Goal: Find specific page/section: Find specific page/section

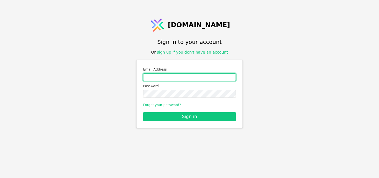
click at [154, 77] on input "Email address" at bounding box center [189, 77] width 93 height 8
type input "[MEDICAL_DATA][EMAIL_ADDRESS][DOMAIN_NAME]"
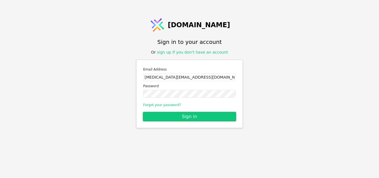
click at [197, 118] on button "Sign in" at bounding box center [189, 116] width 93 height 9
click at [189, 115] on button "Sign in" at bounding box center [189, 116] width 93 height 9
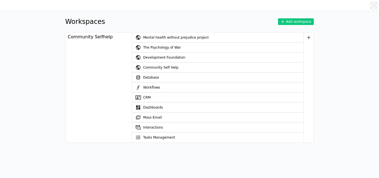
click at [159, 78] on link "Database" at bounding box center [217, 77] width 171 height 10
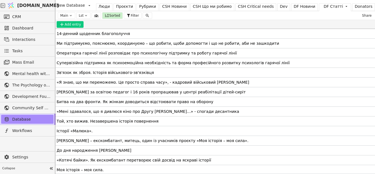
click at [165, 7] on div "CSH Новини" at bounding box center [174, 7] width 24 height 6
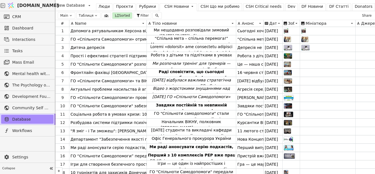
click at [0, 0] on icon at bounding box center [0, 0] width 0 height 0
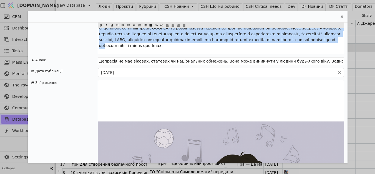
scroll to position [587, 0]
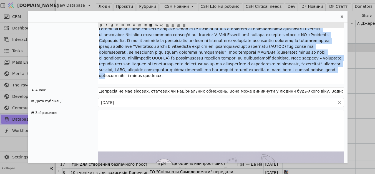
drag, startPoint x: 99, startPoint y: 53, endPoint x: 328, endPoint y: 61, distance: 228.6
click at [328, 61] on div "Дитяча депресія Тіло новини Відповісти на питання «чому депресія стається з люд…" at bounding box center [187, 92] width 319 height 140
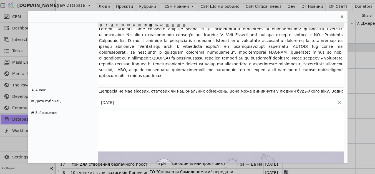
click at [184, 24] on icon "Entry Card" at bounding box center [183, 25] width 3 height 7
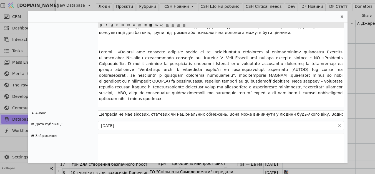
scroll to position [551, 0]
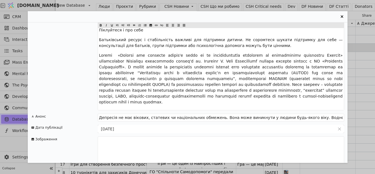
drag, startPoint x: 99, startPoint y: 38, endPoint x: 314, endPoint y: 82, distance: 219.3
click at [106, 23] on span "Entry Card" at bounding box center [106, 25] width 6 height 6
click at [306, 84] on p "Entry Card" at bounding box center [220, 78] width 243 height 52
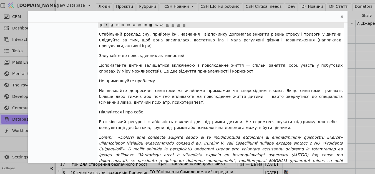
scroll to position [465, 0]
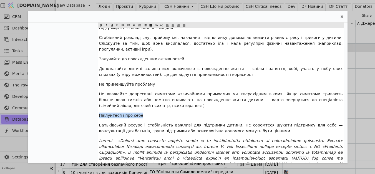
drag, startPoint x: 137, startPoint y: 98, endPoint x: 98, endPoint y: 99, distance: 39.4
click at [101, 25] on icon "Entry Card" at bounding box center [100, 25] width 3 height 3
click at [151, 81] on p "Не применшуйте проблему" at bounding box center [220, 84] width 243 height 6
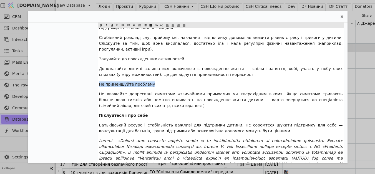
drag, startPoint x: 149, startPoint y: 67, endPoint x: 96, endPoint y: 65, distance: 52.7
click at [99, 25] on span "Entry Card" at bounding box center [101, 25] width 6 height 6
click at [171, 57] on span "Залучайте до повсякденних активностей" at bounding box center [141, 59] width 85 height 4
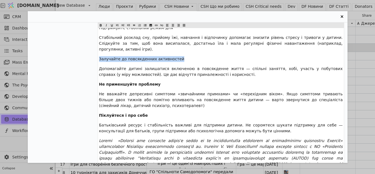
drag, startPoint x: 145, startPoint y: 42, endPoint x: 99, endPoint y: 41, distance: 46.3
click at [99, 57] on span "Залучайте до повсякденних активностей" at bounding box center [141, 59] width 85 height 4
click at [100, 25] on icon "Entry Card" at bounding box center [100, 25] width 3 height 3
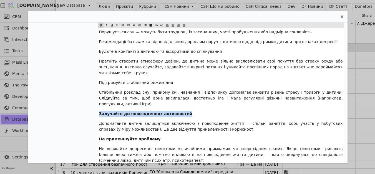
scroll to position [405, 0]
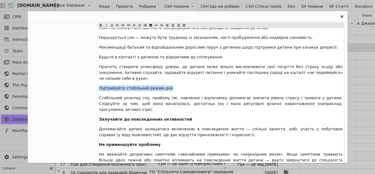
drag, startPoint x: 164, startPoint y: 78, endPoint x: 98, endPoint y: 78, distance: 65.4
click at [100, 25] on icon "Entry Card" at bounding box center [100, 25] width 3 height 3
click at [100, 95] on span "Стабільний розклад сну, прийому їжі, навчання і відпочинку допомагає знизити рі…" at bounding box center [221, 103] width 245 height 16
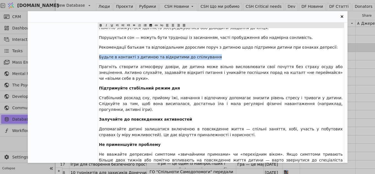
drag, startPoint x: 203, startPoint y: 51, endPoint x: 95, endPoint y: 52, distance: 108.7
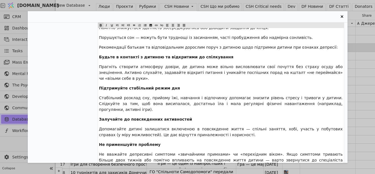
click at [99, 24] on icon "Entry Card" at bounding box center [100, 25] width 3 height 3
click at [149, 85] on p "Підтримуйте стабільний режим дня" at bounding box center [220, 88] width 243 height 6
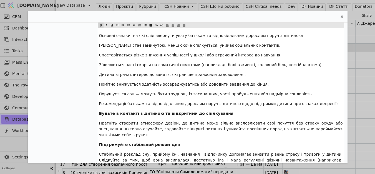
scroll to position [348, 0]
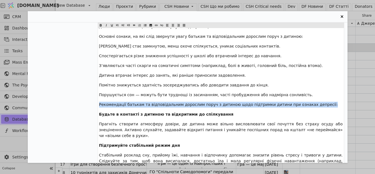
drag, startPoint x: 99, startPoint y: 98, endPoint x: 308, endPoint y: 99, distance: 209.0
click at [308, 101] on p "Рекомендації батькам та відповідальним дорослим поруч з дитиною щодо підтримки …" at bounding box center [220, 104] width 243 height 6
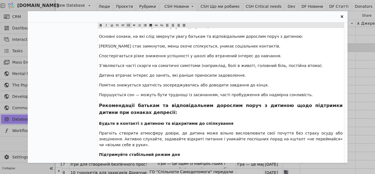
click at [129, 25] on icon "Entry Card" at bounding box center [128, 25] width 2 height 2
click at [168, 26] on icon "Entry Card" at bounding box center [167, 25] width 3 height 7
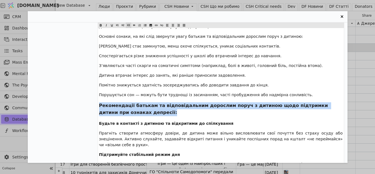
click at [228, 106] on h3 "Рекомендації батькам та відповідальним дорослим поруч з дитиною щодо підтримки …" at bounding box center [220, 109] width 243 height 14
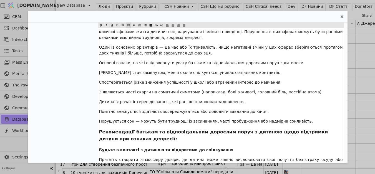
scroll to position [312, 0]
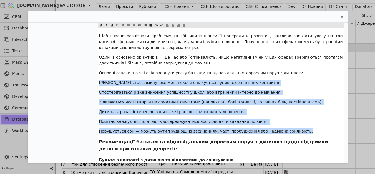
drag, startPoint x: 100, startPoint y: 76, endPoint x: 287, endPoint y: 125, distance: 193.3
click at [287, 125] on div "Відповісти на питання «чому депресія стається з людьми?» однозначно неможливо. …" at bounding box center [221, 45] width 246 height 625
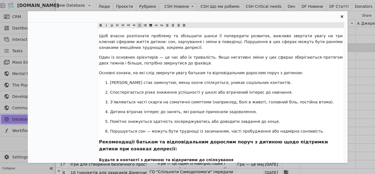
click at [139, 25] on icon "Entry Card" at bounding box center [139, 25] width 3 height 7
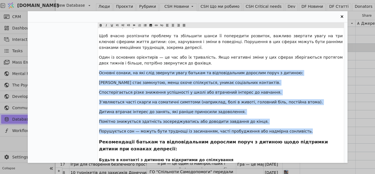
click at [144, 25] on icon "Entry Card" at bounding box center [144, 25] width 3 height 7
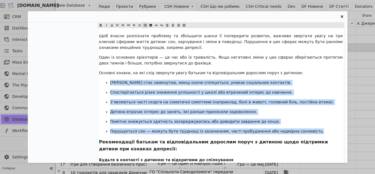
click at [265, 112] on ul "[PERSON_NAME] стає замкнутою, менш охоче спілкується, уникає соціальних контакт…" at bounding box center [220, 107] width 243 height 54
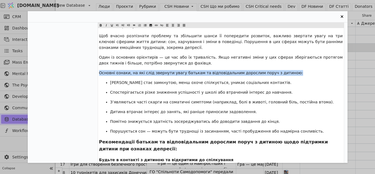
drag, startPoint x: 98, startPoint y: 67, endPoint x: 278, endPoint y: 66, distance: 179.9
click at [278, 66] on div "Відповісти на питання «чому депресія стається з людьми?» однозначно неможливо. …" at bounding box center [221, 45] width 246 height 625
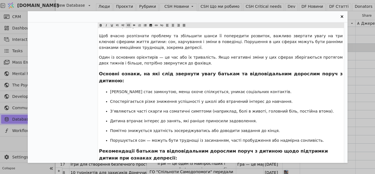
click at [128, 25] on icon "Entry Card" at bounding box center [128, 25] width 3 height 7
click at [283, 118] on p "Дитина втрачає інтерес до занять, які раніше приносили задоволення." at bounding box center [226, 121] width 232 height 6
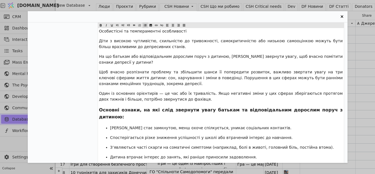
scroll to position [269, 0]
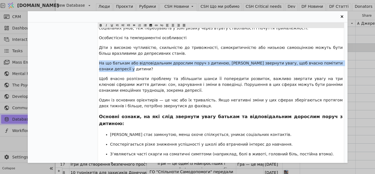
drag, startPoint x: 99, startPoint y: 58, endPoint x: 116, endPoint y: 62, distance: 18.0
click at [116, 62] on p "На що батькам або відповідальним дорослим поруч з дитиною, [PERSON_NAME] зверну…" at bounding box center [220, 66] width 243 height 12
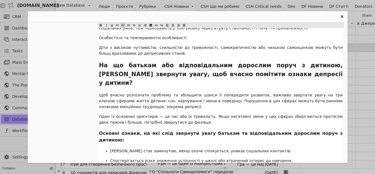
click at [124, 26] on icon "Entry Card" at bounding box center [122, 25] width 3 height 7
click at [164, 93] on span "Щоб вчасно розпізнати проблему та збільшити шанси її попередити розвиток, важли…" at bounding box center [221, 101] width 245 height 16
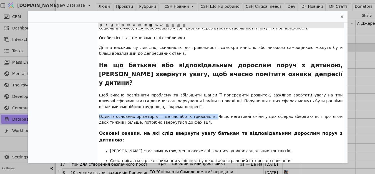
drag, startPoint x: 98, startPoint y: 103, endPoint x: 205, endPoint y: 102, distance: 107.0
click at [205, 102] on div "Відповісти на питання «чому депресія стається з людьми?» однозначно неможливо. …" at bounding box center [221, 101] width 246 height 650
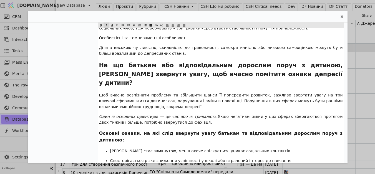
click at [106, 25] on icon "Entry Card" at bounding box center [106, 25] width 3 height 3
click at [220, 114] on div "Відповісти на питання «чому депресія стається з людьми?» однозначно неможливо. …" at bounding box center [221, 101] width 246 height 650
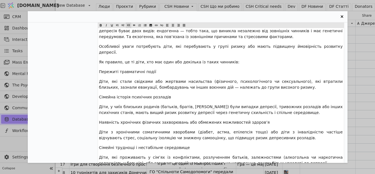
scroll to position [81, 0]
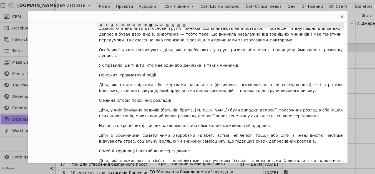
drag, startPoint x: 105, startPoint y: 50, endPoint x: 318, endPoint y: 51, distance: 213.5
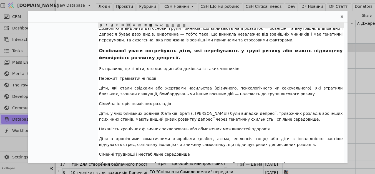
click at [129, 23] on icon "Entry Card" at bounding box center [128, 25] width 3 height 7
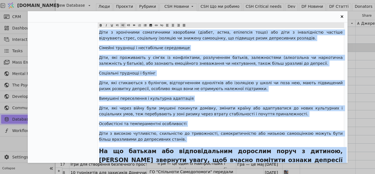
scroll to position [239, 0]
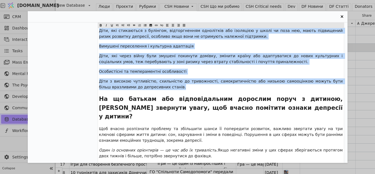
drag, startPoint x: 112, startPoint y: 80, endPoint x: 145, endPoint y: 86, distance: 33.8
click at [145, 86] on div "Відповісти на питання «чому депресія стається з людьми?» однозначно неможливо. …" at bounding box center [221, 132] width 246 height 653
click at [144, 24] on icon "Entry Card" at bounding box center [144, 25] width 3 height 7
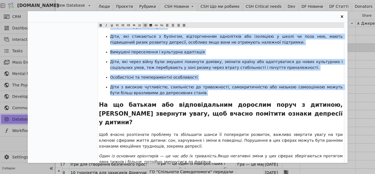
click at [195, 65] on ul "Пережиті травматичні події Діти, які стали свідками або жертвами насильства (фі…" at bounding box center [220, 6] width 243 height 179
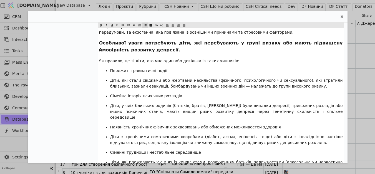
scroll to position [88, 0]
click at [110, 80] on span "Діти, які стали свідками або жертвами насильства (фізичного, психологічного чи …" at bounding box center [226, 83] width 233 height 10
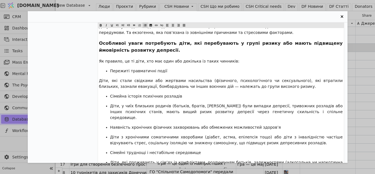
click at [110, 106] on span "Діти, у чиїх близьких родичів (батьків, братів, [PERSON_NAME]) були випадки деп…" at bounding box center [226, 111] width 233 height 16
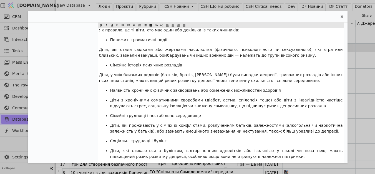
scroll to position [122, 0]
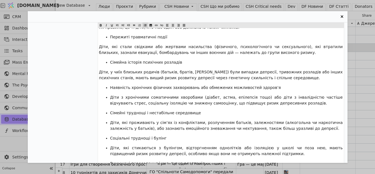
click at [110, 97] on span "Діти з хронічними соматичними хворобами (діабет, астма, епілепсія тощо) або діт…" at bounding box center [226, 100] width 233 height 10
click at [110, 123] on ul "Сімейні труднощі і нестабільне середовище Діти, які проживають у сім’ях із конф…" at bounding box center [220, 158] width 243 height 97
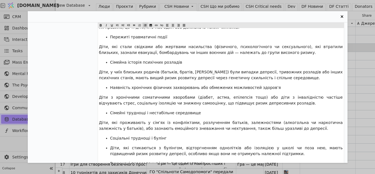
click at [110, 149] on span "Діти, які стикаються з булінгом, відторгненням однолітків або ізоляцією у школі…" at bounding box center [226, 150] width 233 height 10
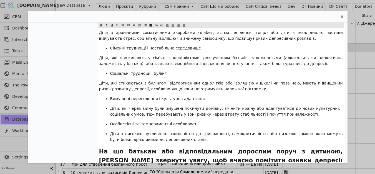
scroll to position [195, 0]
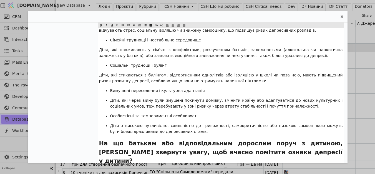
click at [110, 101] on span "Діти, які через війну були змушені покинути домівку, змінити країну або адаптув…" at bounding box center [226, 103] width 233 height 10
click at [111, 127] on span "Діти з високою чутливістю, схильністю до тривожності, самокритичністю або низьк…" at bounding box center [226, 128] width 233 height 10
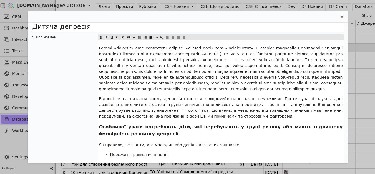
scroll to position [0, 0]
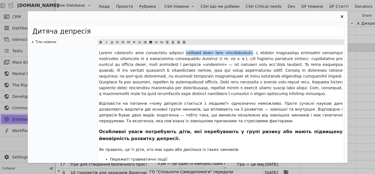
drag, startPoint x: 180, startPoint y: 54, endPoint x: 243, endPoint y: 54, distance: 62.4
click at [243, 54] on span "Entry Card" at bounding box center [221, 72] width 245 height 45
click at [232, 64] on span "Entry Card" at bounding box center [221, 72] width 245 height 45
drag, startPoint x: 180, startPoint y: 52, endPoint x: 207, endPoint y: 54, distance: 27.5
click at [207, 54] on span "Entry Card" at bounding box center [221, 72] width 245 height 45
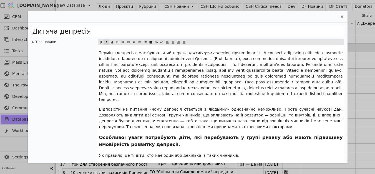
click at [106, 41] on icon "Entry Card" at bounding box center [106, 42] width 1 height 2
drag, startPoint x: 227, startPoint y: 53, endPoint x: 254, endPoint y: 55, distance: 26.9
click at [254, 55] on span "Entry Card" at bounding box center [221, 75] width 245 height 51
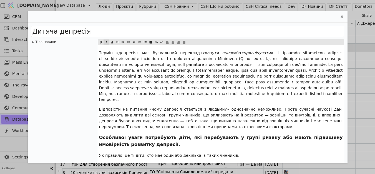
click at [106, 42] on icon "Entry Card" at bounding box center [106, 42] width 1 height 2
click at [224, 94] on span "Entry Card" at bounding box center [221, 75] width 245 height 51
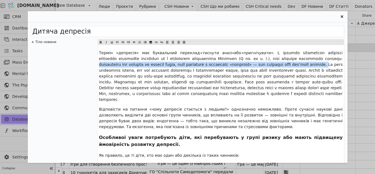
drag, startPoint x: 291, startPoint y: 58, endPoint x: 272, endPoint y: 65, distance: 20.4
click at [272, 65] on span "Entry Card" at bounding box center [221, 75] width 245 height 51
click at [106, 42] on icon "Entry Card" at bounding box center [106, 42] width 3 height 3
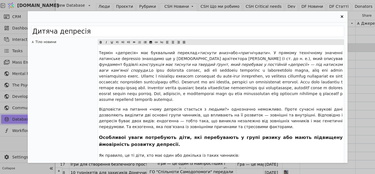
click at [274, 89] on span "Entry Card" at bounding box center [221, 85] width 245 height 34
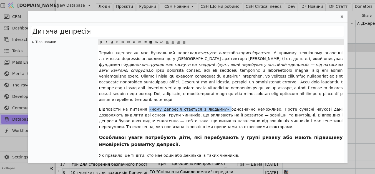
drag, startPoint x: 154, startPoint y: 103, endPoint x: 205, endPoint y: 105, distance: 51.0
click at [205, 107] on span "Відповісти на питання «чому депресія стається з людьми?» однозначно неможливо. …" at bounding box center [221, 118] width 245 height 22
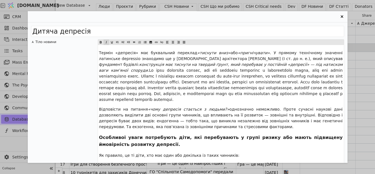
click at [106, 42] on icon "Entry Card" at bounding box center [106, 42] width 1 height 2
click at [101, 41] on icon "Entry Card" at bounding box center [101, 42] width 2 height 2
click at [259, 107] on span "однозначно неможливо. Проте сучасні наукові дані дозволяють виділити дві основн…" at bounding box center [221, 118] width 245 height 22
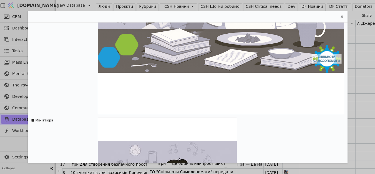
scroll to position [996, 0]
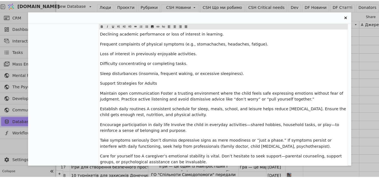
scroll to position [1422, 0]
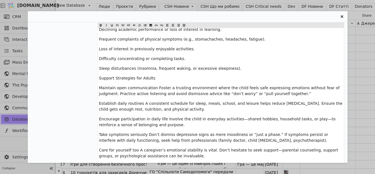
click at [342, 17] on icon "Entry Card" at bounding box center [341, 16] width 7 height 7
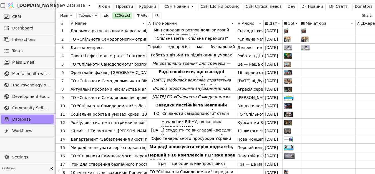
click at [23, 107] on span "Community Self Help" at bounding box center [31, 108] width 39 height 6
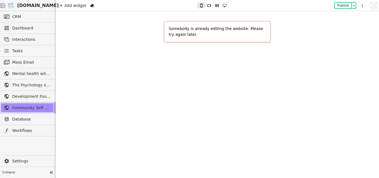
click at [37, 96] on span "Development Foundation" at bounding box center [31, 96] width 39 height 6
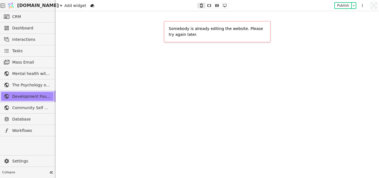
click at [25, 98] on span "Development Foundation" at bounding box center [31, 96] width 39 height 6
click at [21, 109] on span "Community Self Help" at bounding box center [31, 108] width 39 height 6
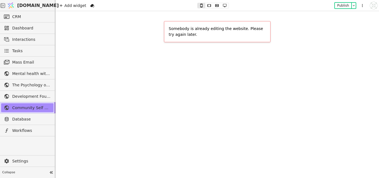
click at [21, 109] on span "Community Self Help" at bounding box center [31, 108] width 39 height 6
click at [31, 124] on div "Database" at bounding box center [27, 118] width 55 height 11
click at [32, 120] on span "Database" at bounding box center [31, 119] width 39 height 6
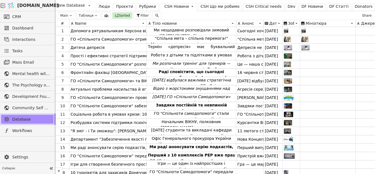
click at [0, 0] on icon at bounding box center [0, 0] width 0 height 0
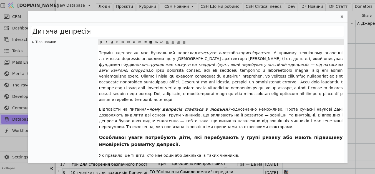
click at [352, 59] on div "Дитяча депресія Тіло новини Термін «депресія» має буквальний переклад «тиснути …" at bounding box center [187, 87] width 375 height 174
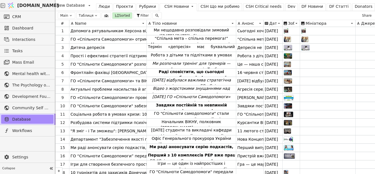
click at [33, 107] on span "Community Self Help" at bounding box center [31, 108] width 39 height 6
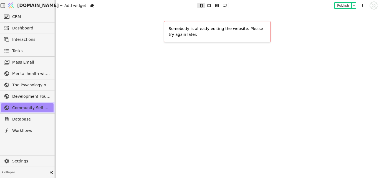
click at [340, 5] on button "Publish" at bounding box center [343, 6] width 16 height 6
